Goal: Subscribe to service/newsletter

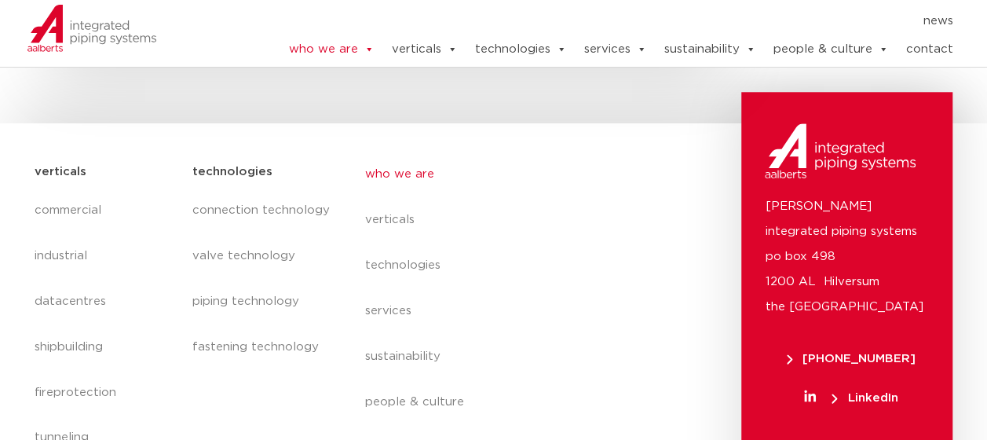
scroll to position [6679, 0]
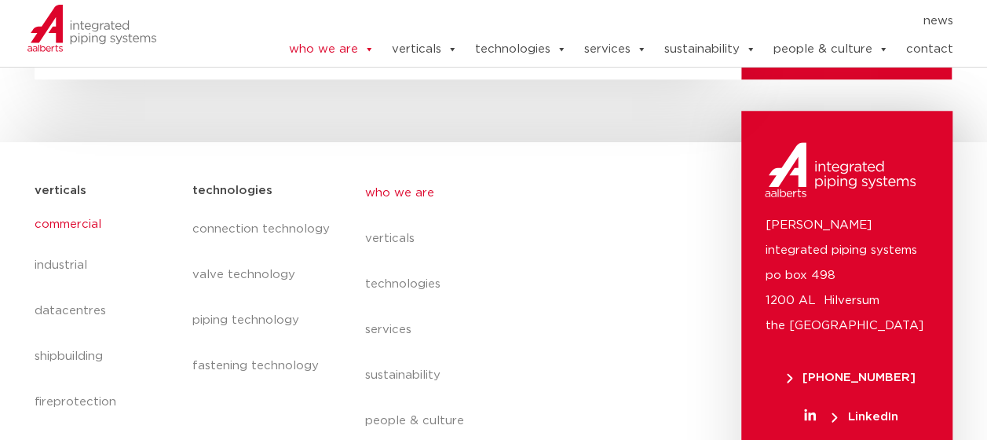
click at [65, 207] on link "commercial" at bounding box center [106, 225] width 142 height 36
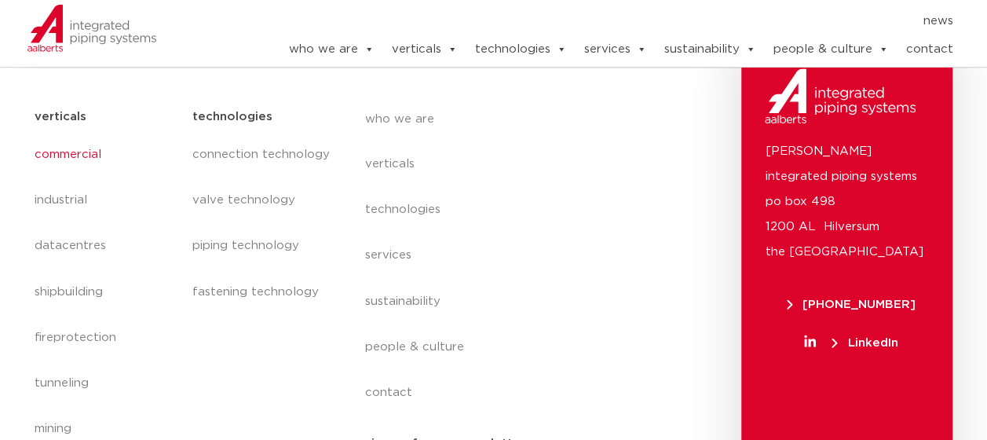
scroll to position [1203, 0]
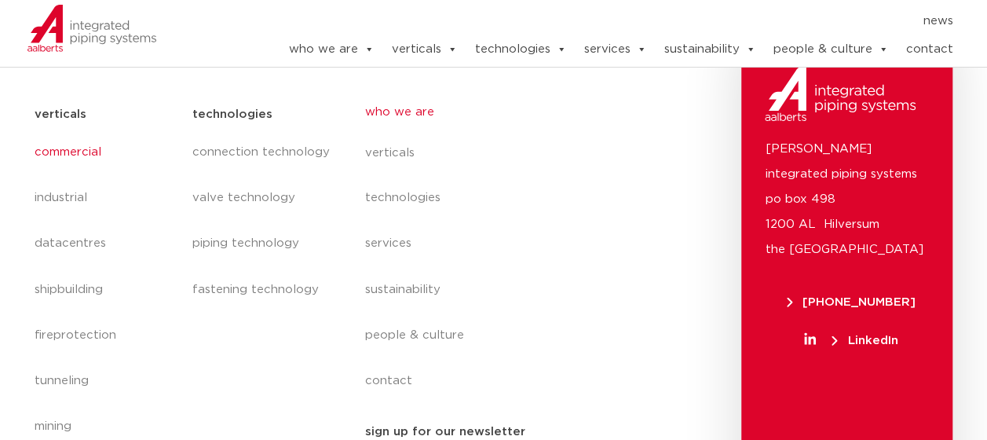
click at [407, 117] on link "who we are" at bounding box center [509, 112] width 288 height 36
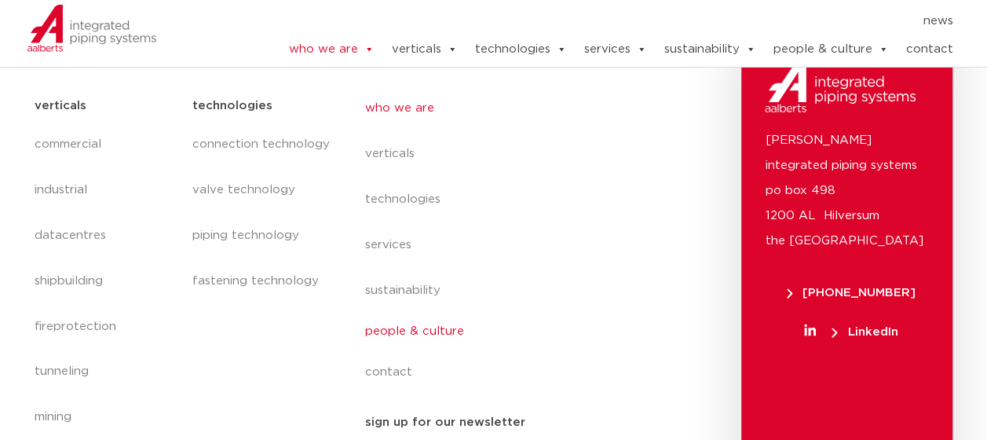
scroll to position [6763, 0]
click at [426, 314] on link "people & culture" at bounding box center [509, 332] width 288 height 36
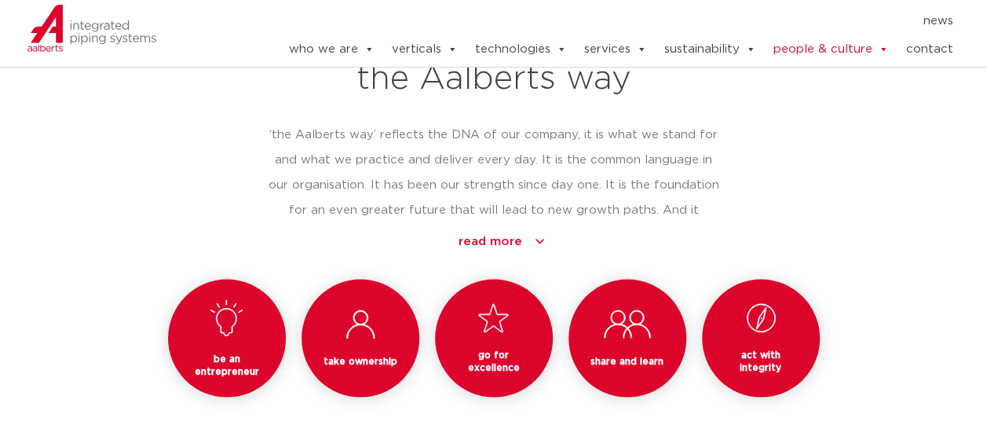
scroll to position [1455, 0]
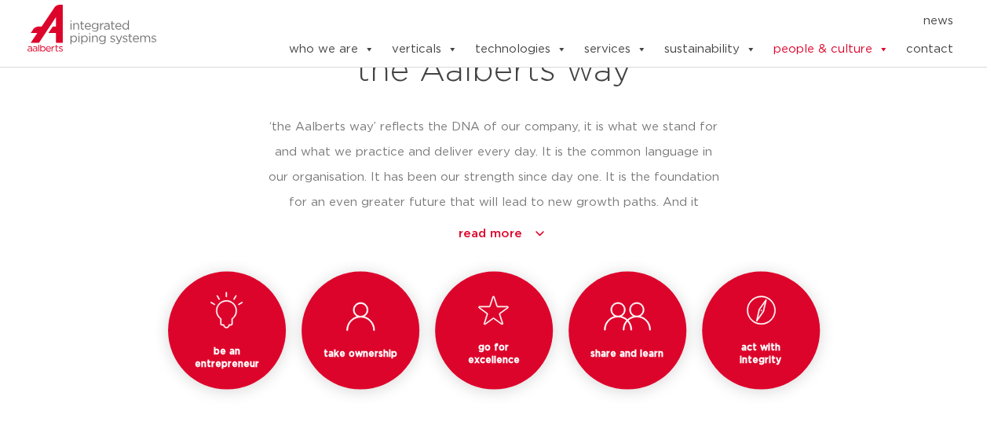
click at [500, 221] on link "read more" at bounding box center [501, 233] width 435 height 25
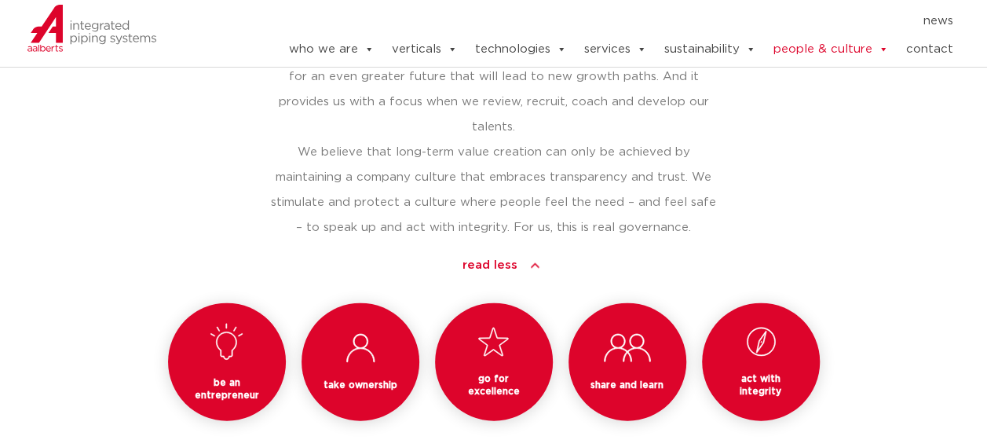
scroll to position [6009, 0]
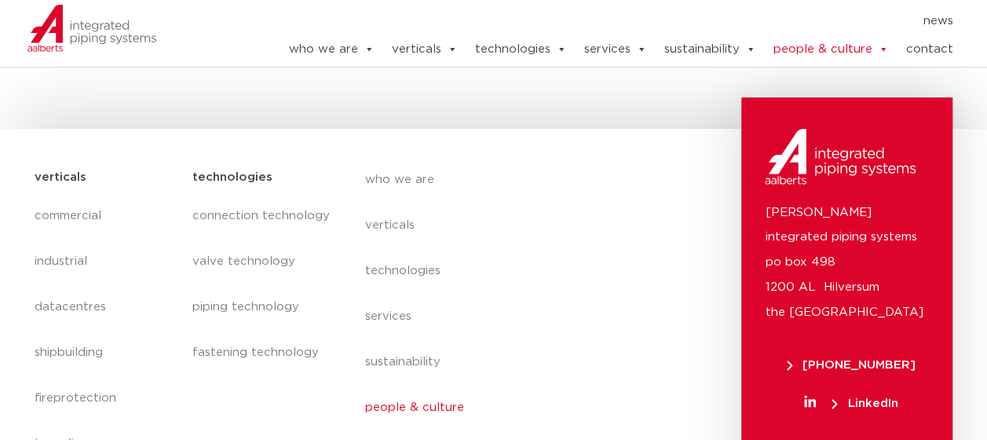
type input "fschifano@ups.com"
